Goal: Find specific page/section: Find specific page/section

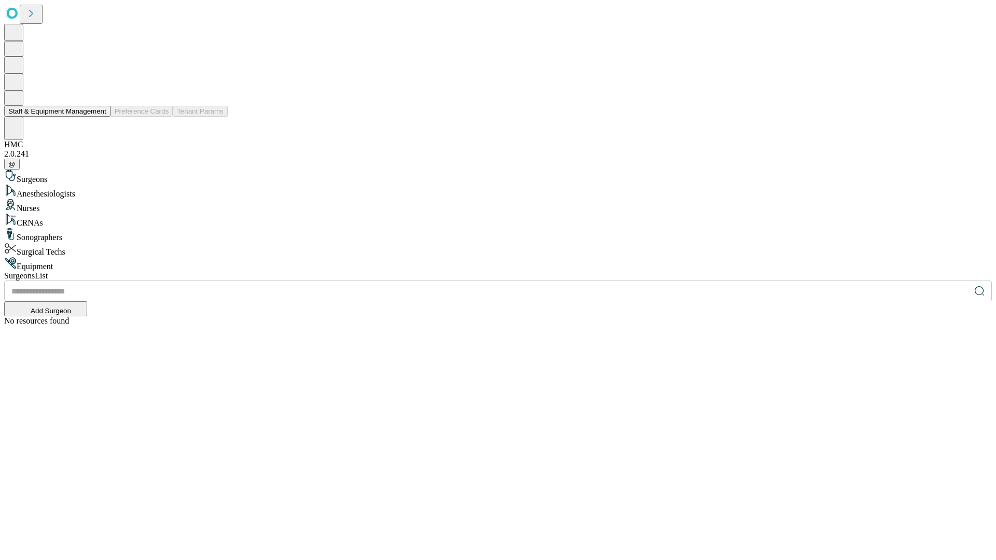
click at [99, 117] on button "Staff & Equipment Management" at bounding box center [57, 111] width 106 height 11
